Goal: Transaction & Acquisition: Purchase product/service

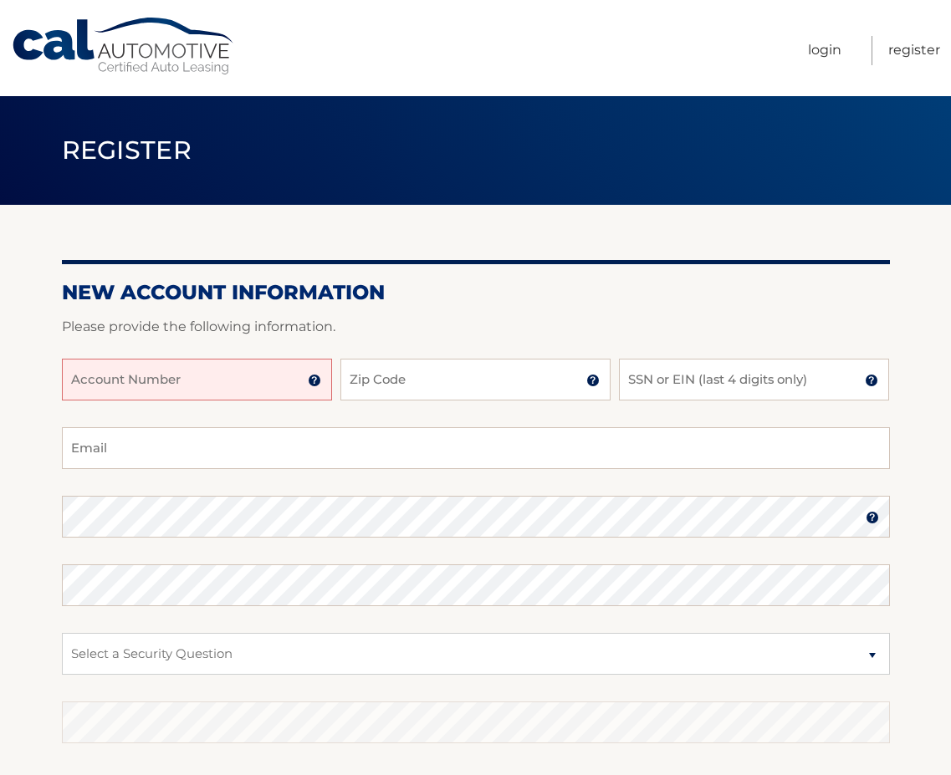
click at [175, 374] on input "Account Number" at bounding box center [197, 380] width 270 height 42
click at [73, 368] on input "Account Number" at bounding box center [197, 380] width 270 height 42
click at [77, 374] on input "Account Number" at bounding box center [197, 380] width 270 height 42
type input "44456020728"
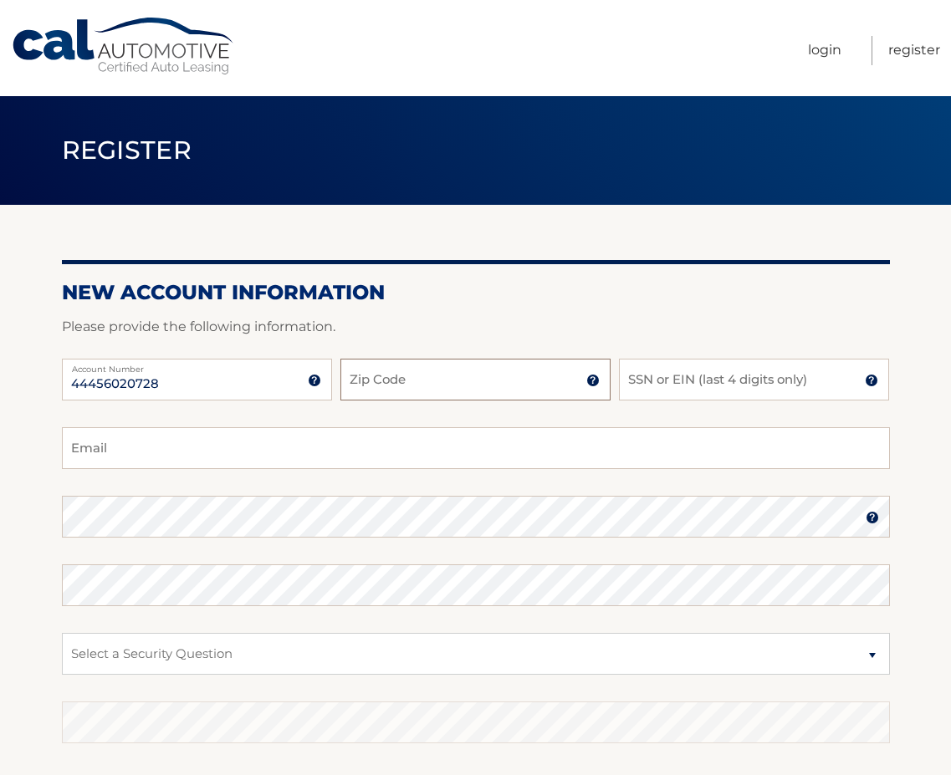
click at [371, 379] on input "Zip Code" at bounding box center [475, 380] width 270 height 42
type input "07059"
click at [630, 377] on input "SSN or EIN (last 4 digits only)" at bounding box center [754, 380] width 270 height 42
type input "2797"
click at [255, 435] on input "Email" at bounding box center [476, 448] width 828 height 42
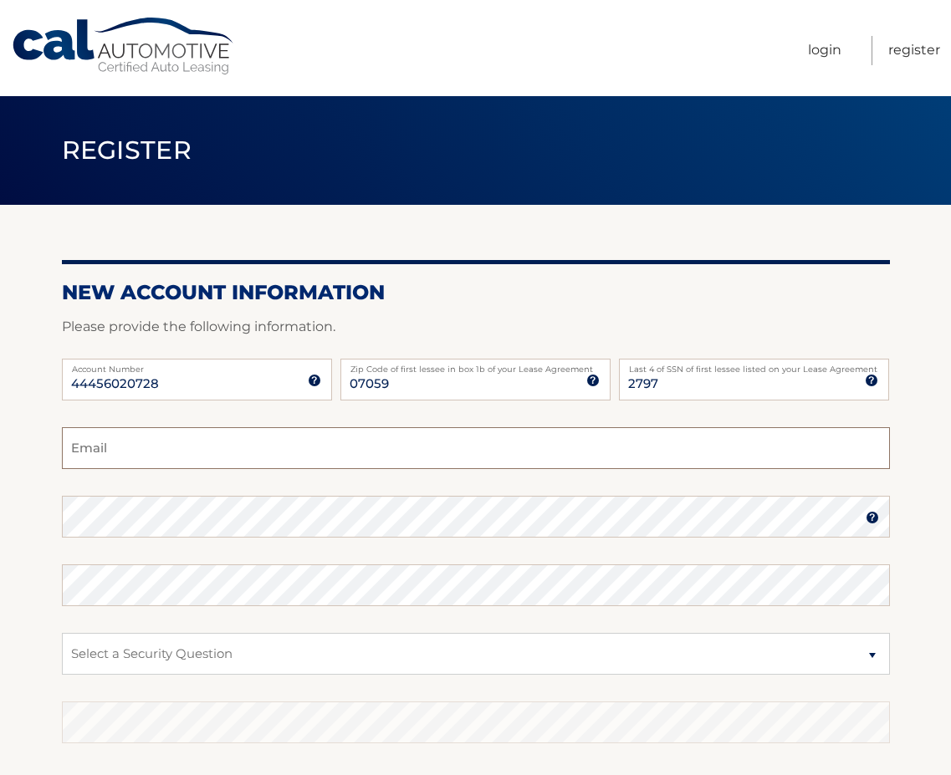
click at [222, 438] on input "Email" at bounding box center [476, 448] width 828 height 42
type input "ritamveiga@msn.com"
click at [867, 523] on img at bounding box center [871, 517] width 13 height 13
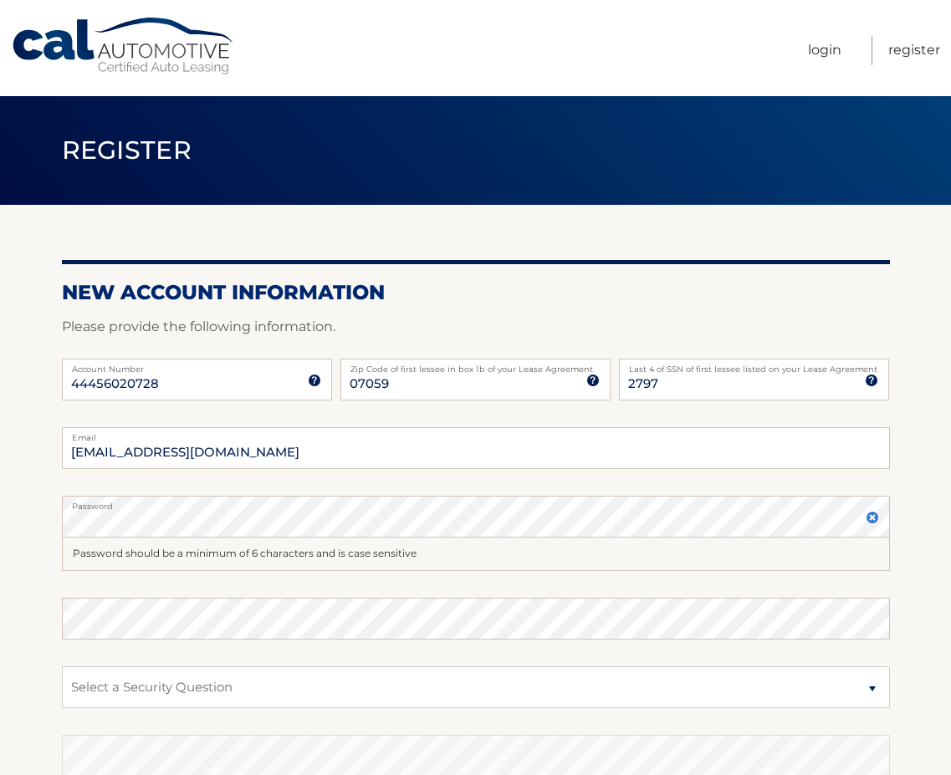
click at [367, 501] on label "Password" at bounding box center [476, 502] width 828 height 13
click at [869, 523] on img at bounding box center [871, 517] width 13 height 13
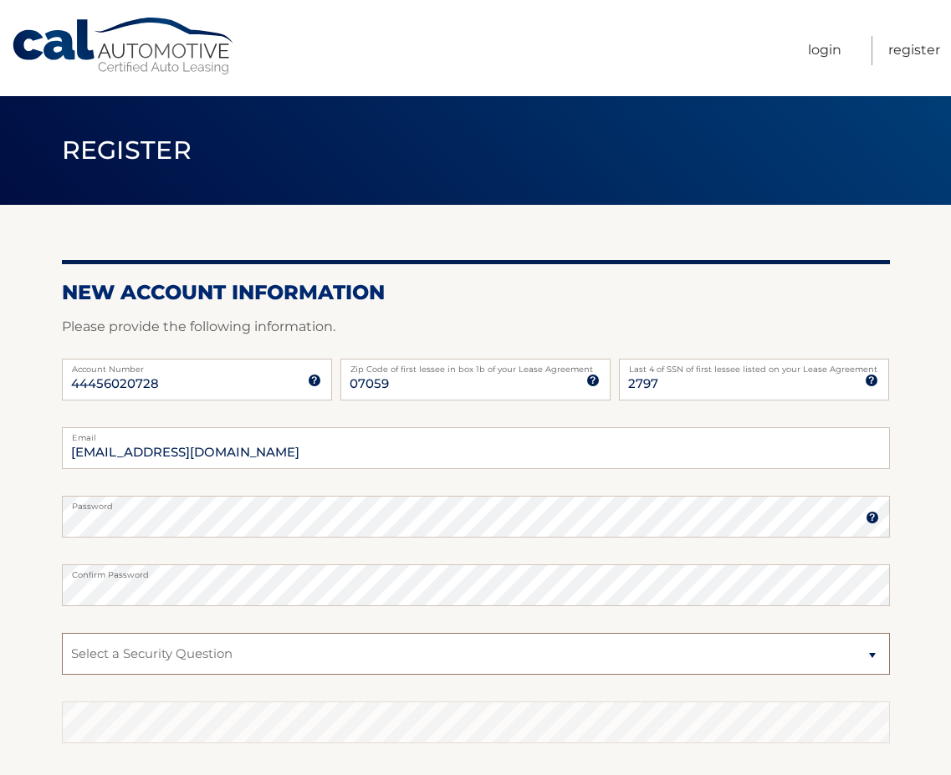
click at [383, 651] on select "Select a Security Question What was the name of your elementary school? What is…" at bounding box center [476, 654] width 828 height 42
select select "1"
click at [62, 633] on select "Select a Security Question What was the name of your elementary school? What is…" at bounding box center [476, 654] width 828 height 42
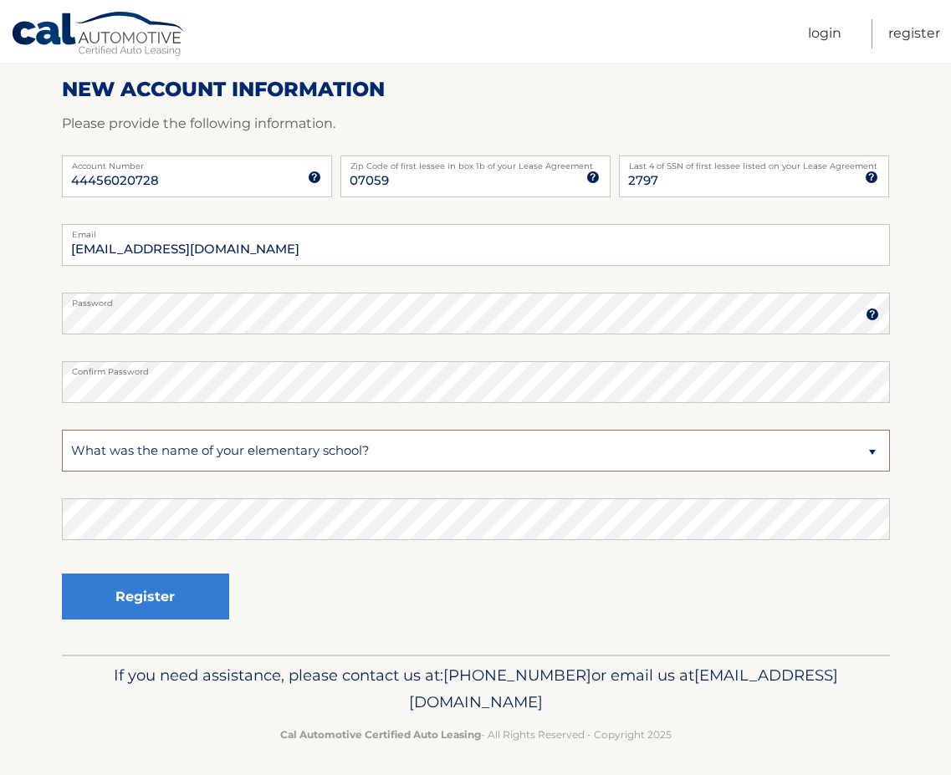
scroll to position [210, 0]
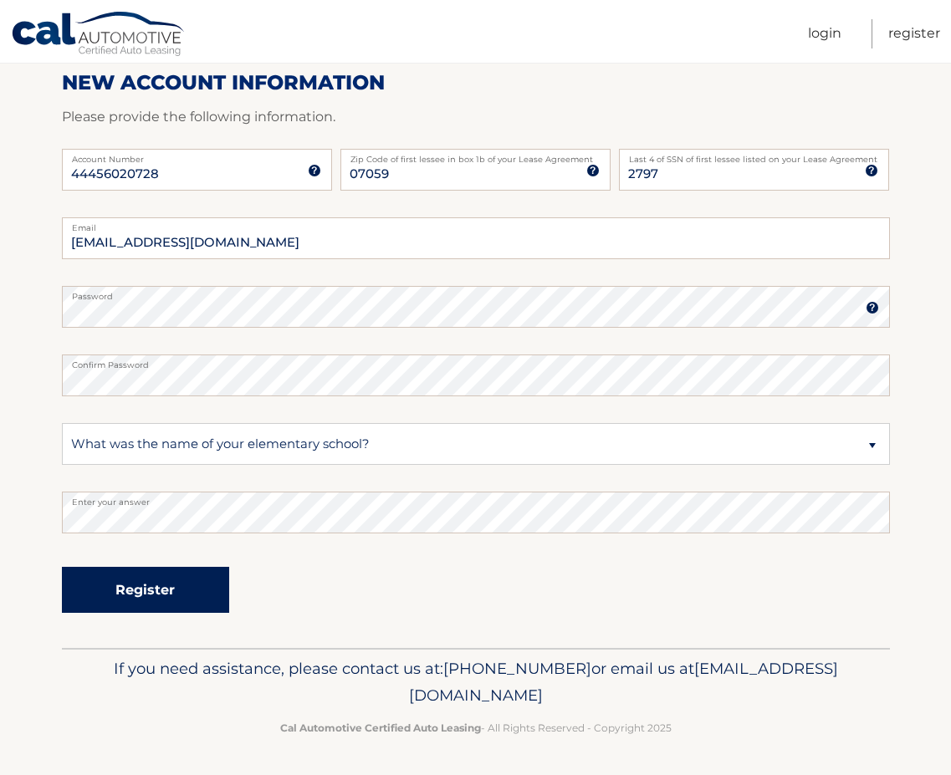
click at [139, 596] on button "Register" at bounding box center [145, 590] width 167 height 46
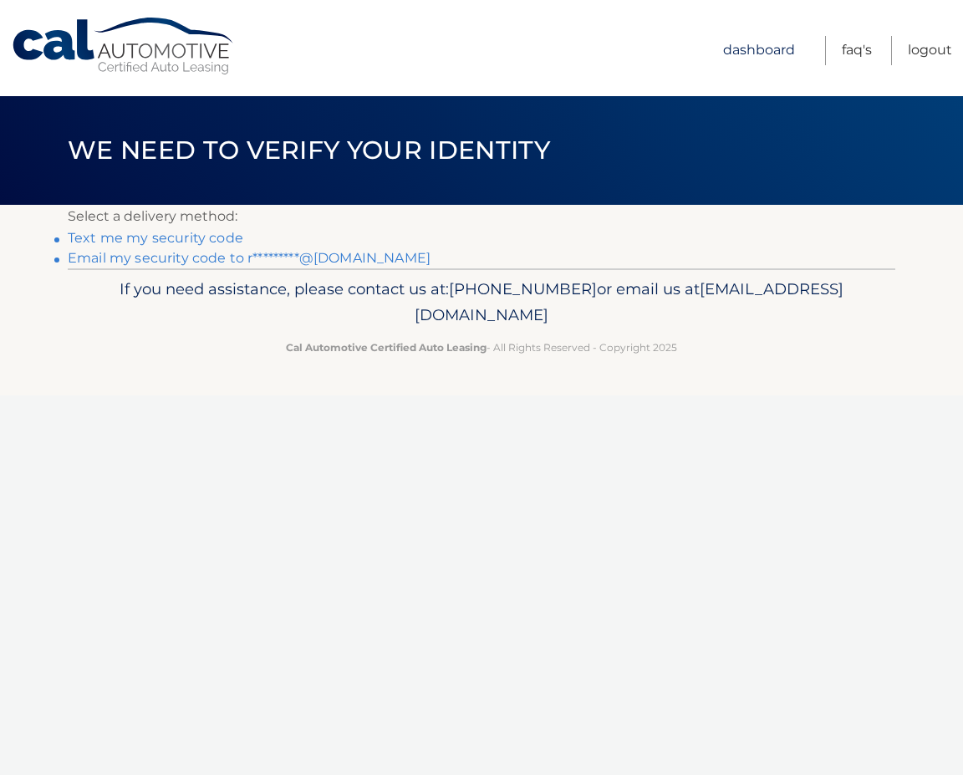
click at [779, 56] on link "Dashboard" at bounding box center [759, 50] width 72 height 29
click at [768, 46] on link "Dashboard" at bounding box center [759, 50] width 72 height 29
click at [202, 255] on link "Email my security code to r*********@[DOMAIN_NAME]" at bounding box center [249, 258] width 363 height 16
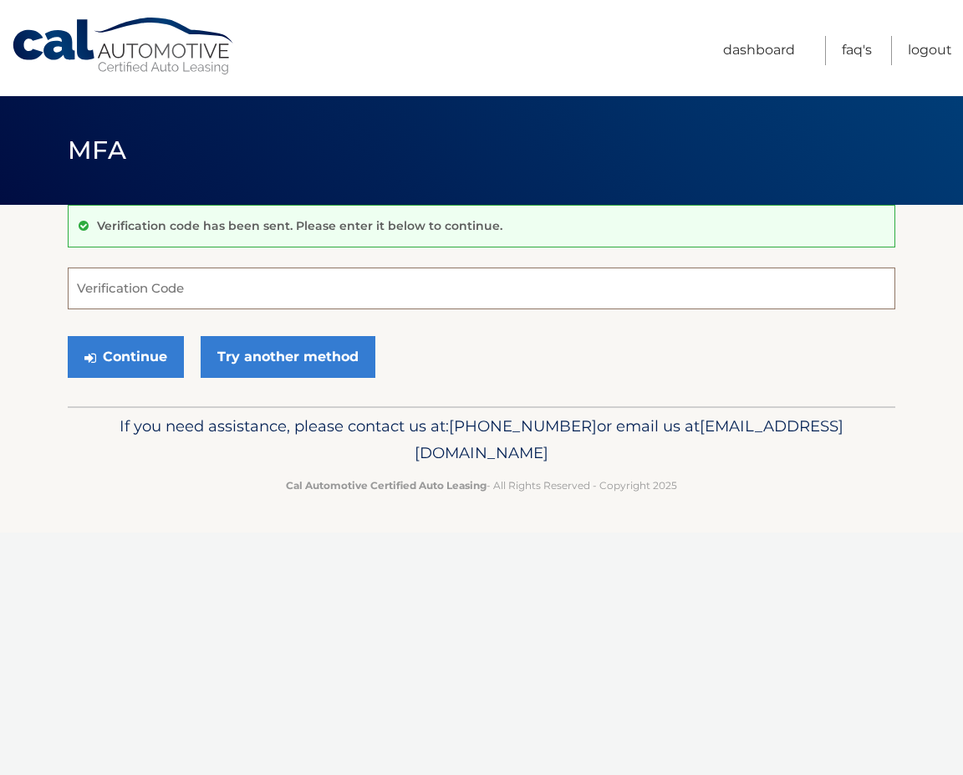
click at [171, 288] on input "Verification Code" at bounding box center [482, 289] width 828 height 42
type input "833460"
click at [137, 364] on button "Continue" at bounding box center [126, 357] width 116 height 42
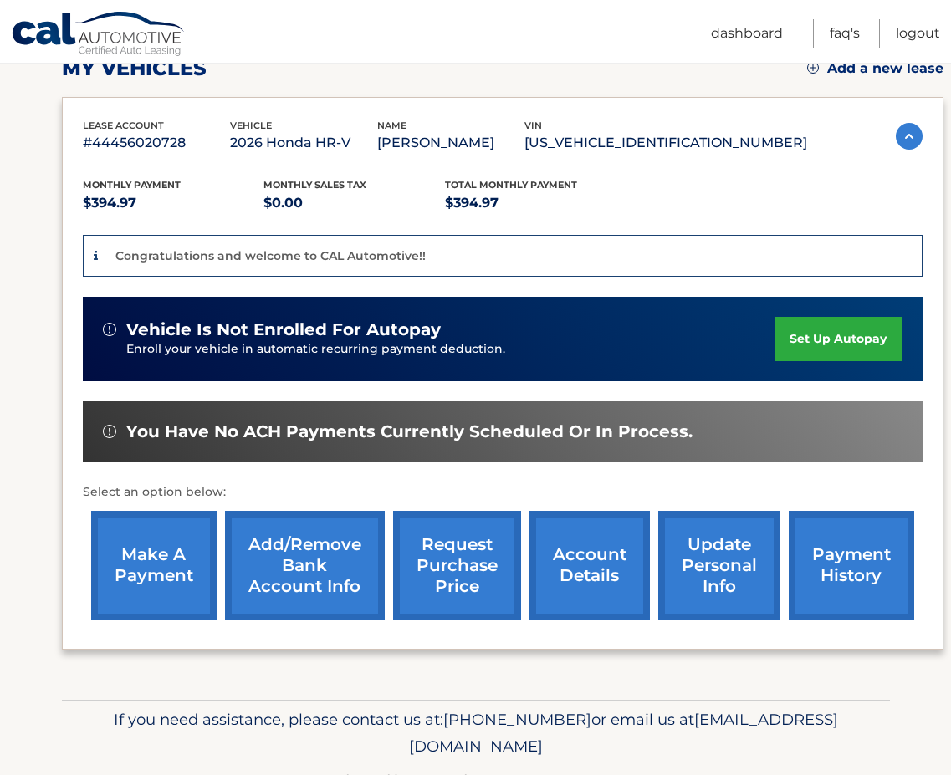
scroll to position [251, 0]
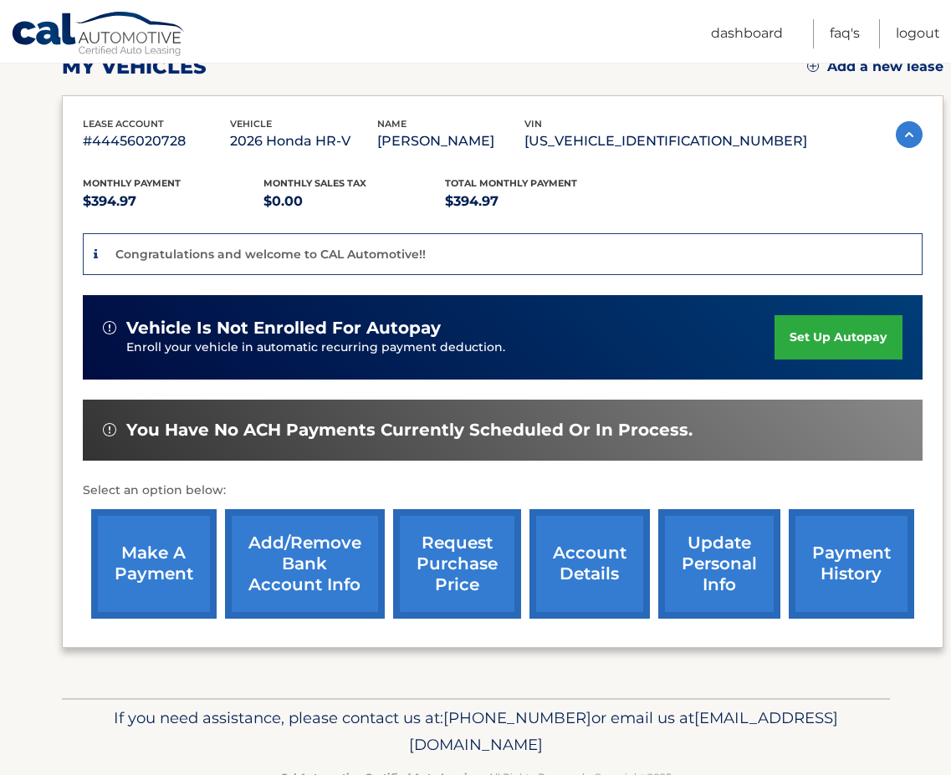
click at [157, 562] on link "make a payment" at bounding box center [153, 564] width 125 height 110
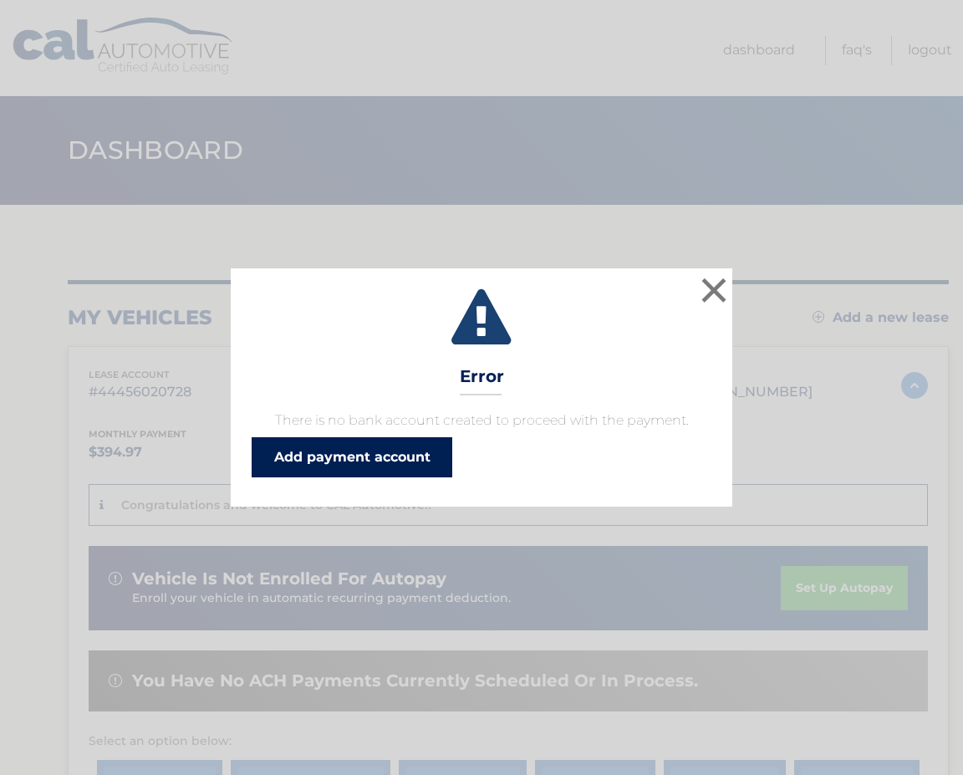
click at [382, 462] on link "Add payment account" at bounding box center [352, 457] width 201 height 40
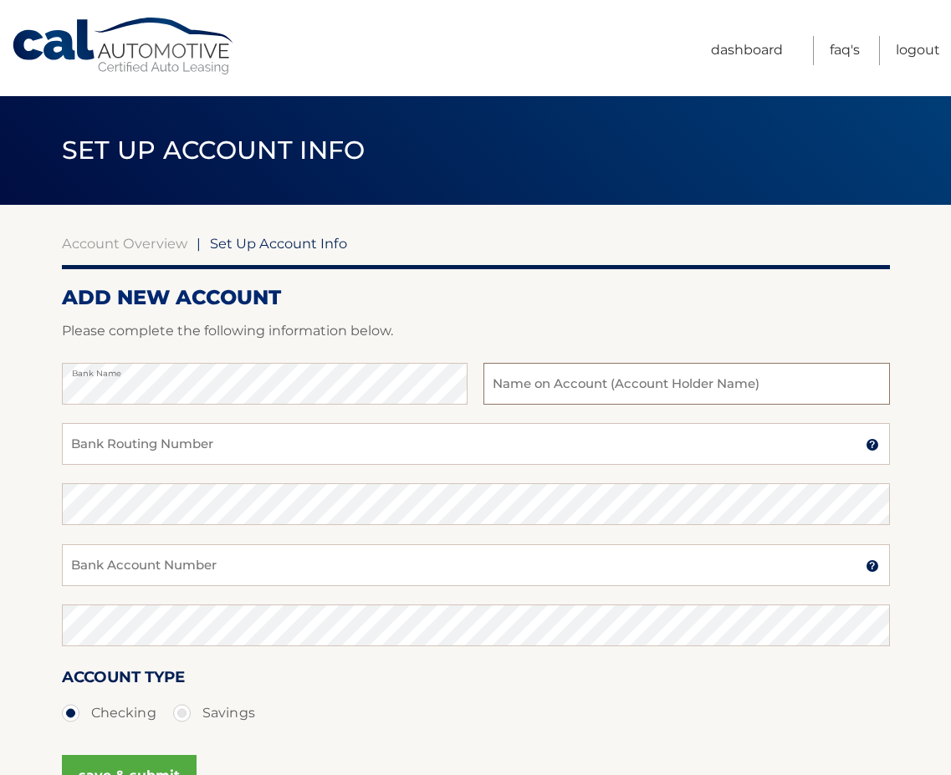
click at [536, 392] on input "text" at bounding box center [685, 384] width 405 height 42
type input "[PERSON_NAME]"
click at [163, 442] on input "Bank Routing Number" at bounding box center [476, 444] width 828 height 42
type input "021200025"
click at [91, 558] on input "Bank Account Number" at bounding box center [476, 565] width 828 height 42
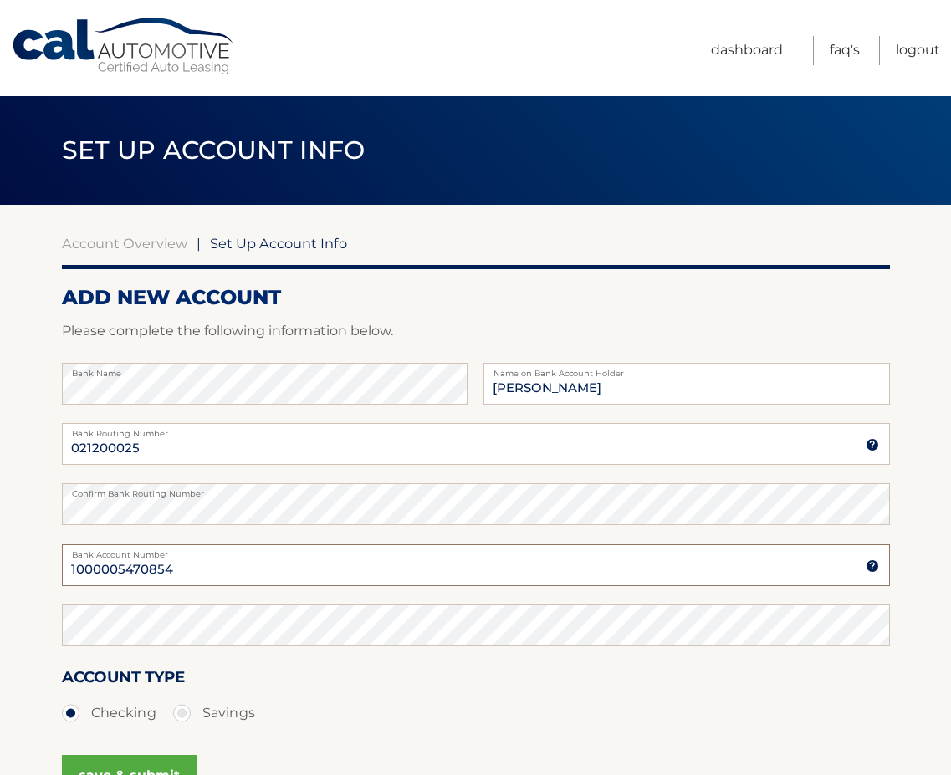
type input "1000005470854"
click at [266, 657] on div "Confirm Bank Account Number" at bounding box center [476, 634] width 828 height 60
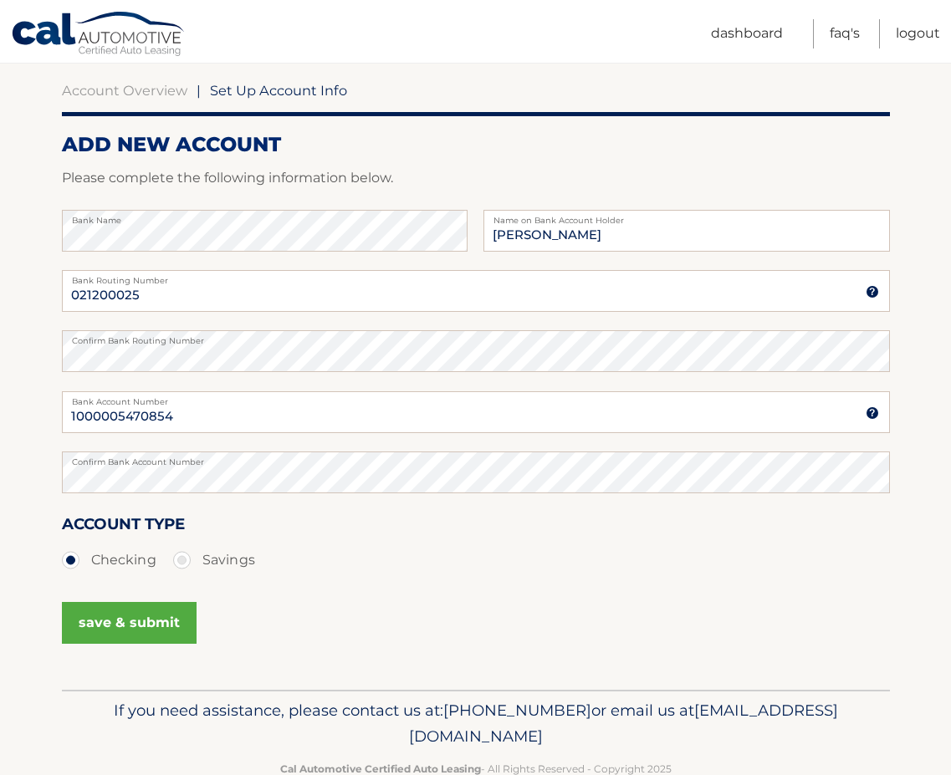
scroll to position [167, 0]
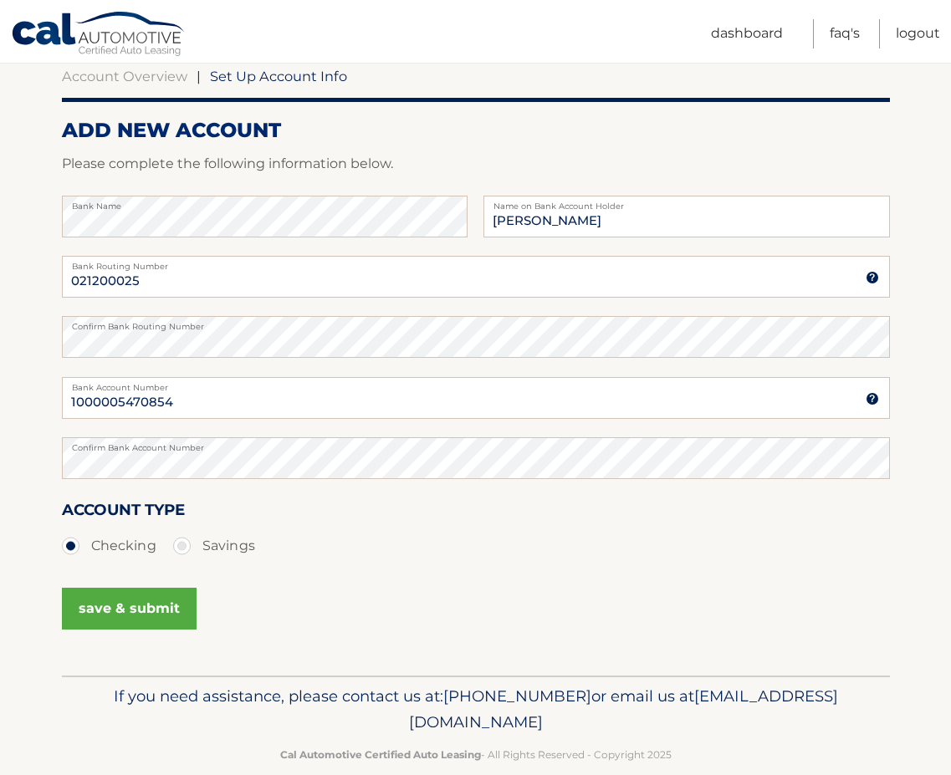
click at [156, 613] on button "save & submit" at bounding box center [129, 609] width 135 height 42
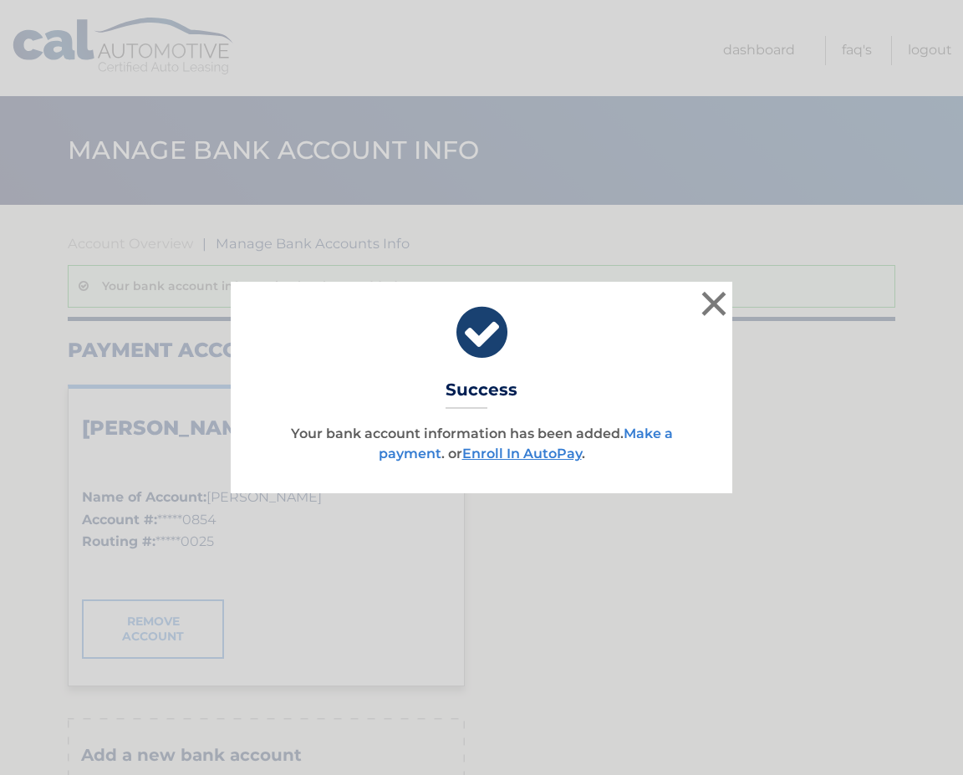
click at [644, 429] on link "Make a payment" at bounding box center [526, 444] width 294 height 36
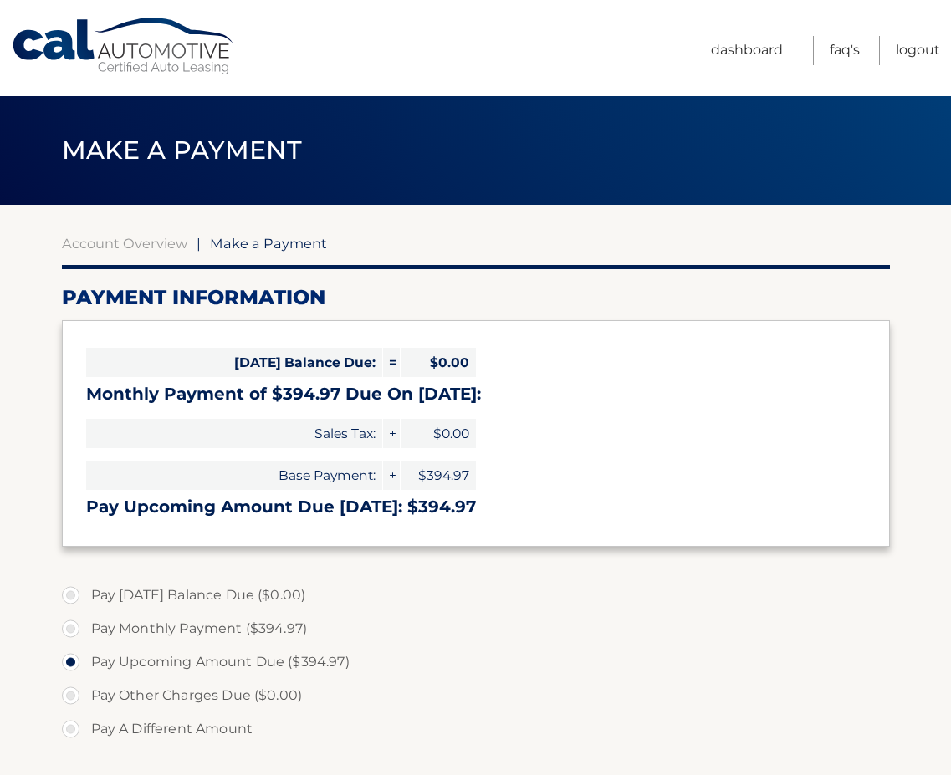
select select "YTBhYjEzZTgtOWFkYi00MTU5LTg5MjgtNjM3Y2MwOGE1NTUw"
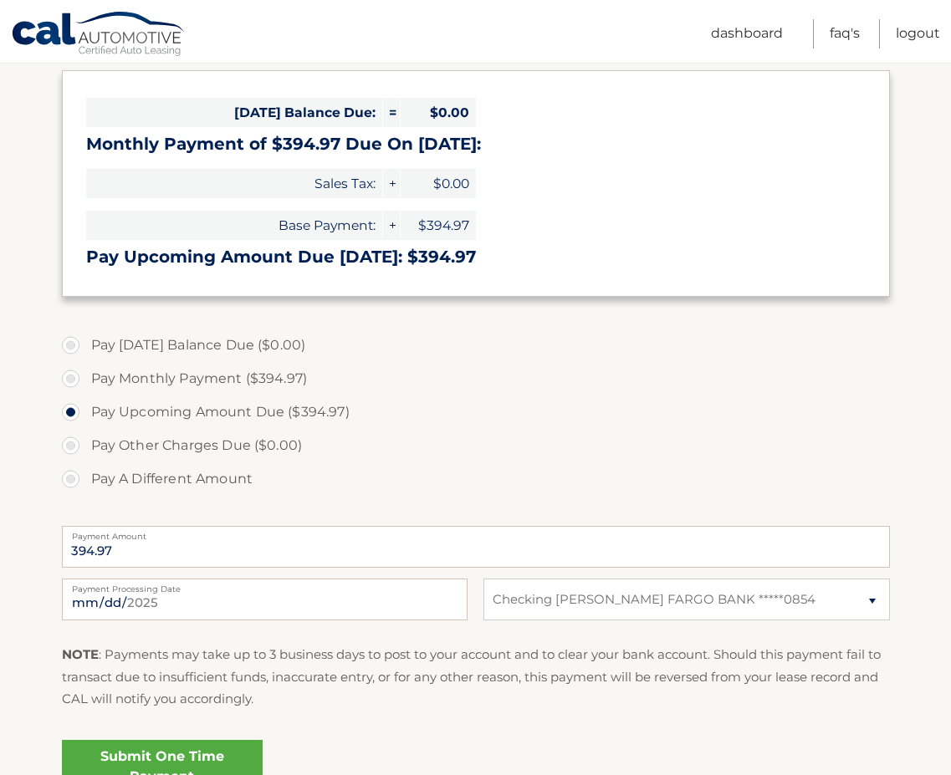
scroll to position [251, 0]
click at [401, 604] on input "[DATE]" at bounding box center [264, 599] width 405 height 42
type input "[DATE]"
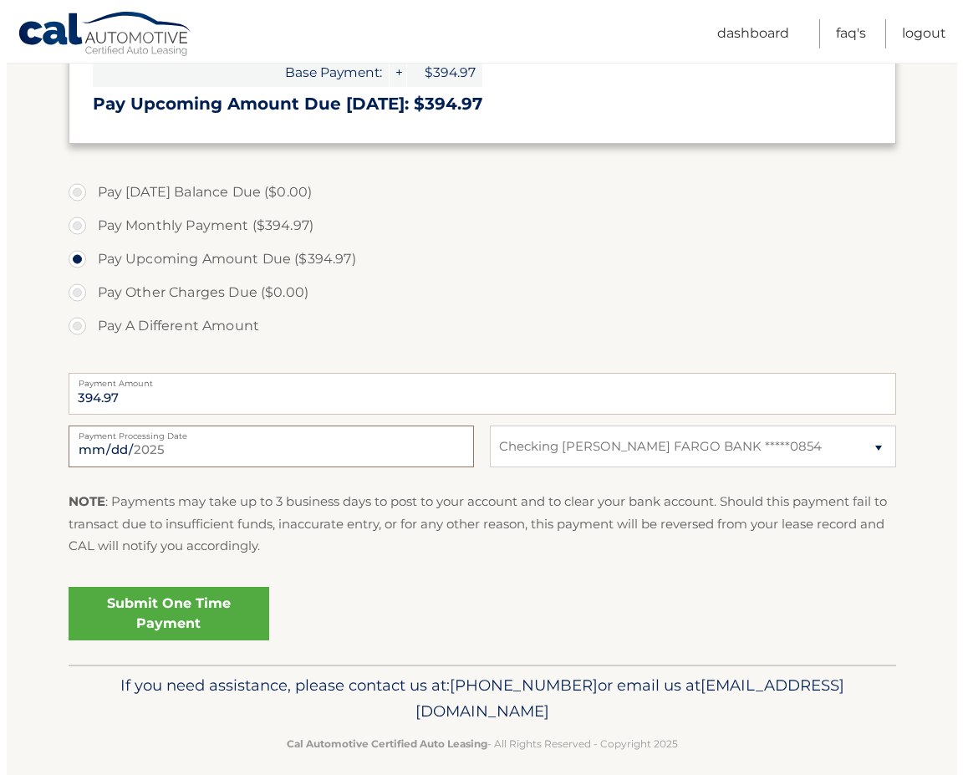
scroll to position [420, 0]
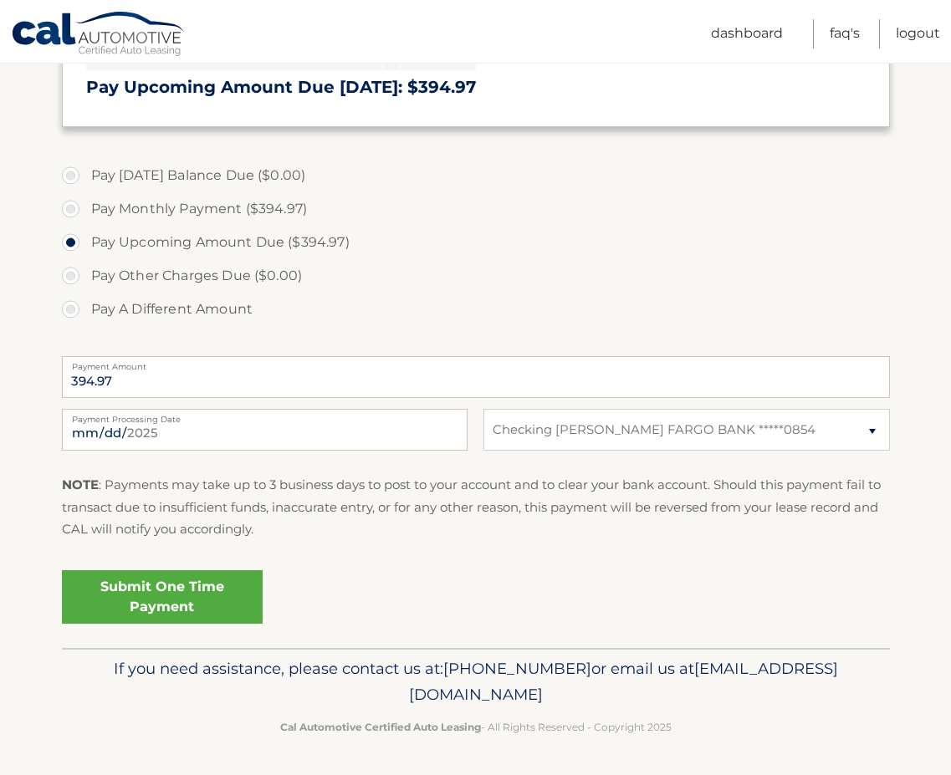
click at [183, 606] on link "Submit One Time Payment" at bounding box center [162, 597] width 201 height 54
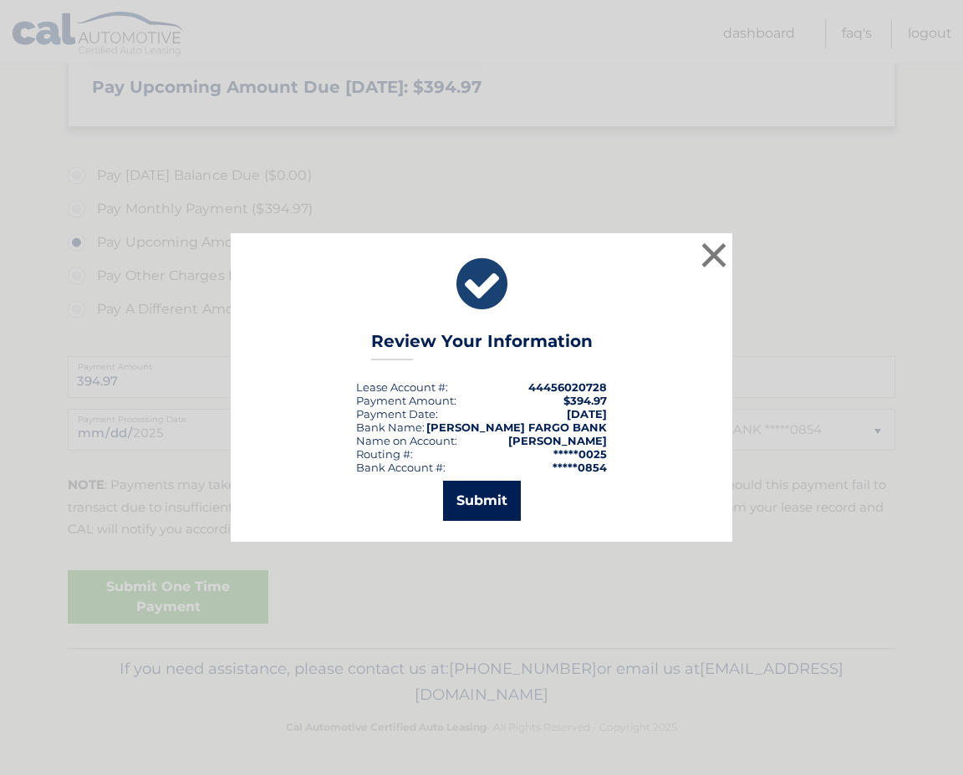
click at [506, 502] on button "Submit" at bounding box center [482, 501] width 78 height 40
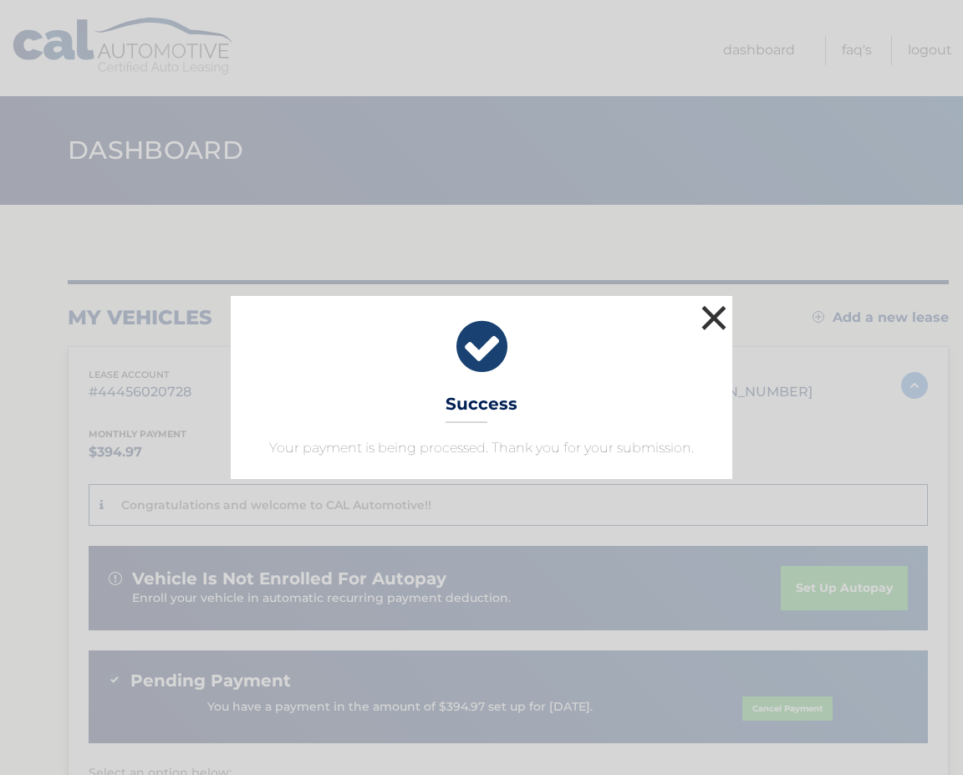
click at [712, 313] on button "×" at bounding box center [713, 317] width 33 height 33
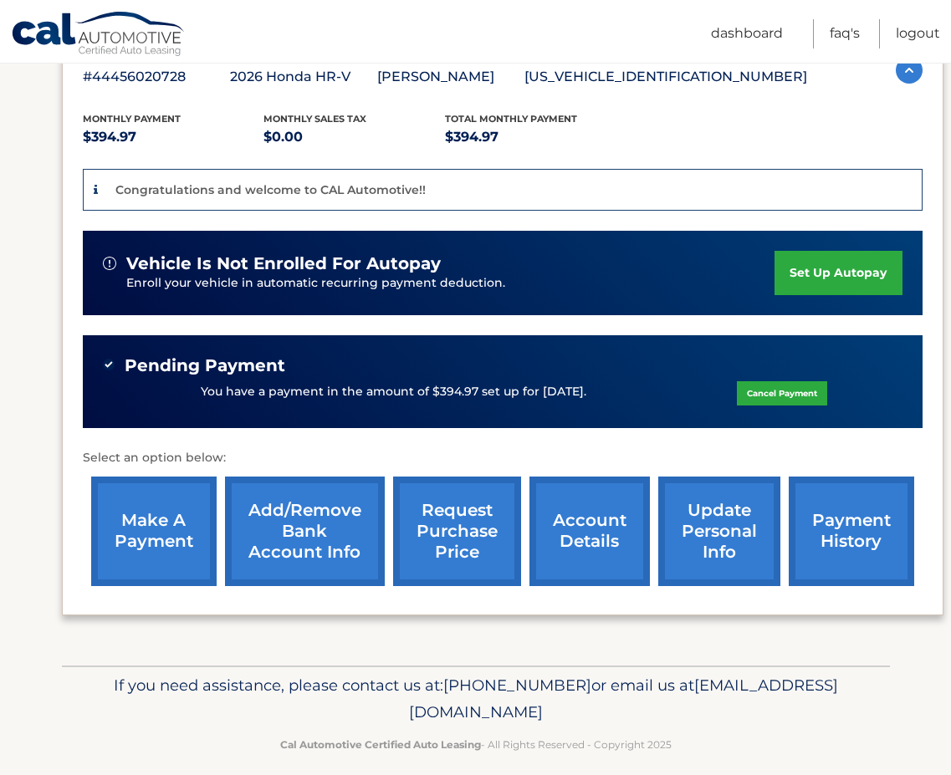
scroll to position [333, 0]
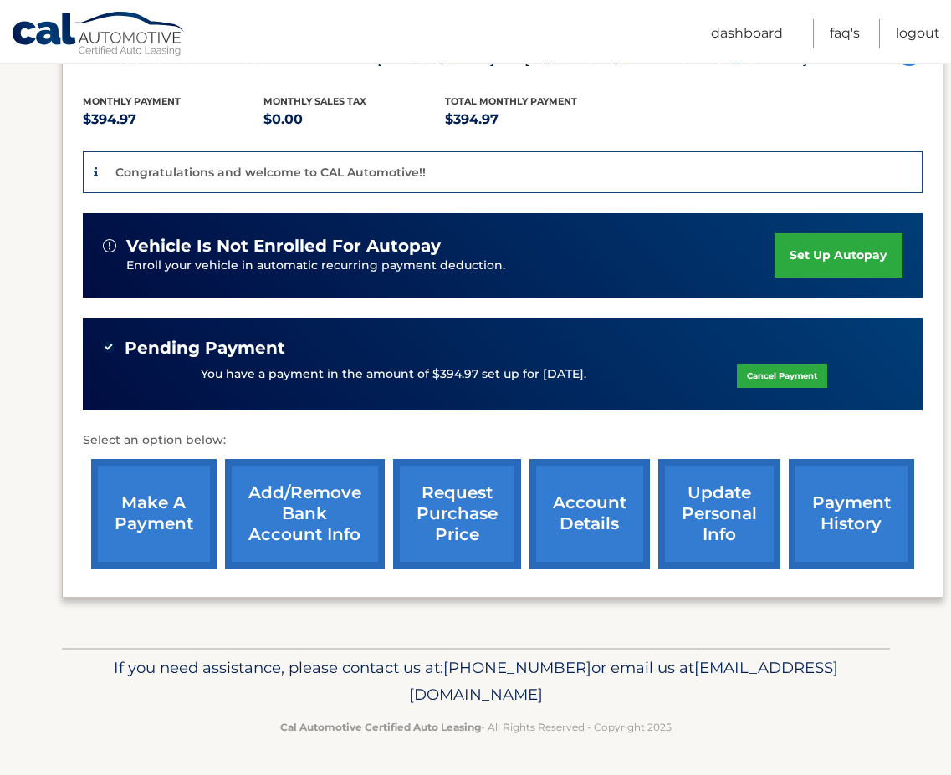
click at [593, 376] on div "You have a payment in the amount of $394.97 set up for [DATE]. Cancel Payment" at bounding box center [502, 375] width 799 height 32
click at [130, 512] on link "make a payment" at bounding box center [153, 514] width 125 height 110
click at [925, 33] on link "Logout" at bounding box center [917, 33] width 44 height 29
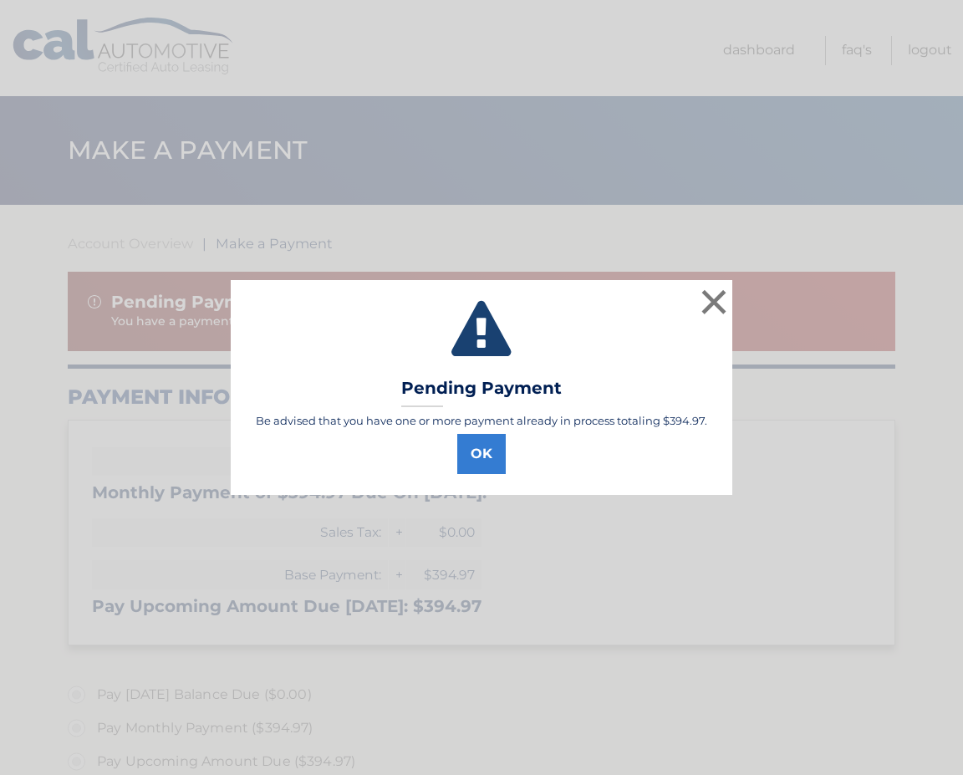
select select "YTBhYjEzZTgtOWFkYi00MTU5LTg5MjgtNjM3Y2MwOGE1NTUw"
click at [488, 459] on button "OK" at bounding box center [481, 454] width 48 height 40
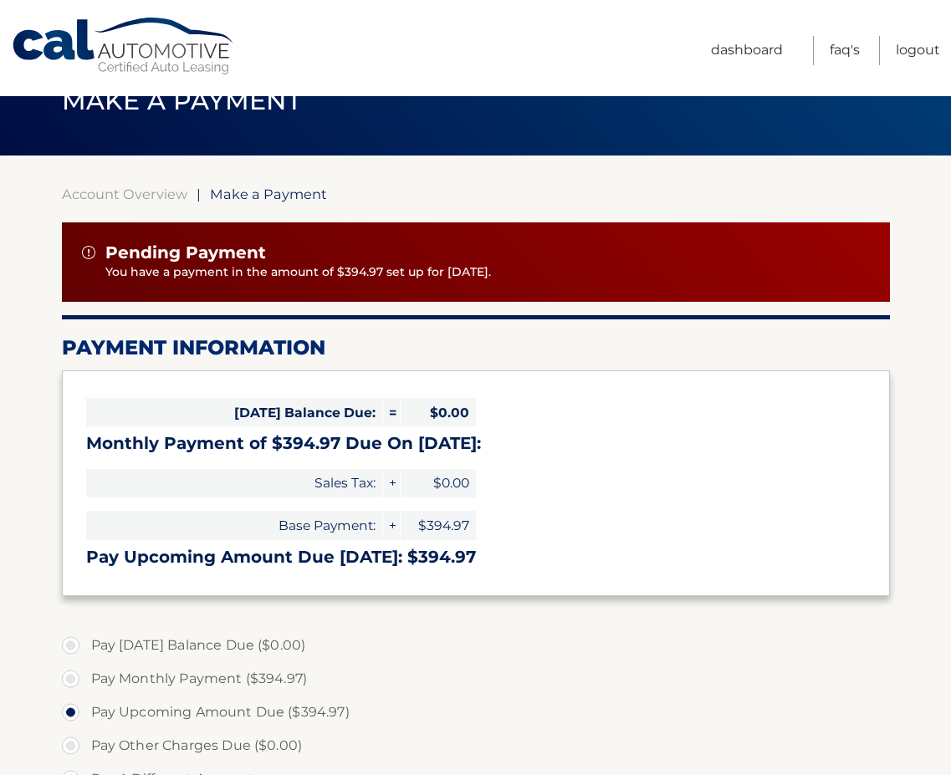
scroll to position [17, 0]
